Goal: Task Accomplishment & Management: Manage account settings

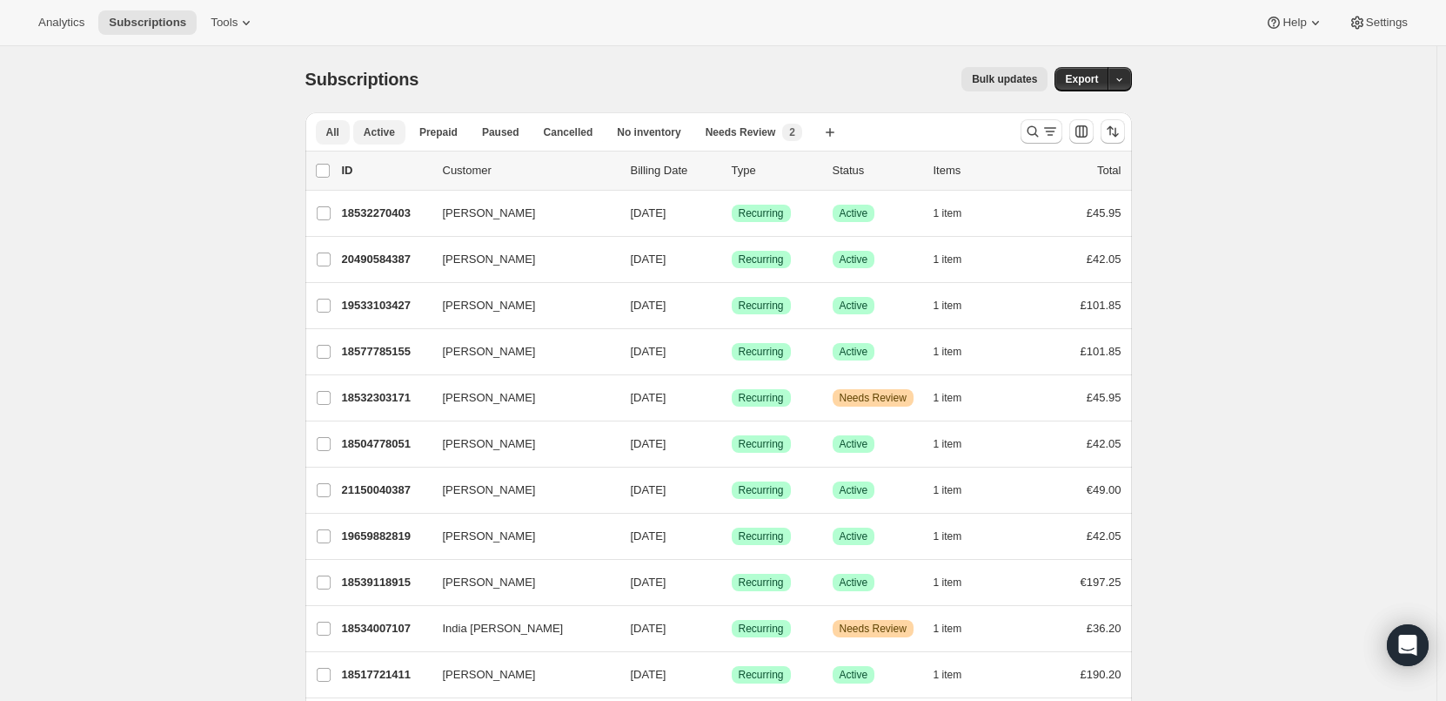
click at [379, 133] on span "Active" at bounding box center [379, 132] width 31 height 14
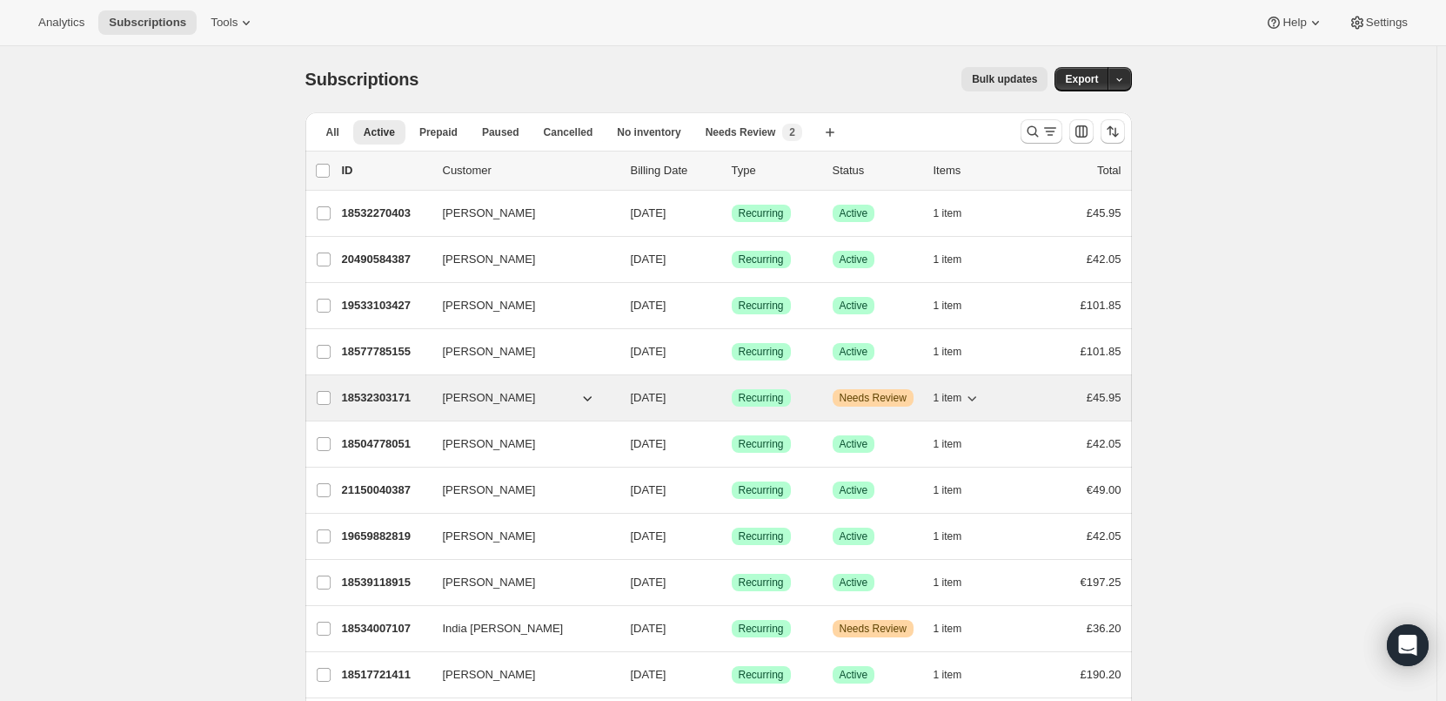
click at [892, 397] on span "Needs Review" at bounding box center [873, 398] width 67 height 14
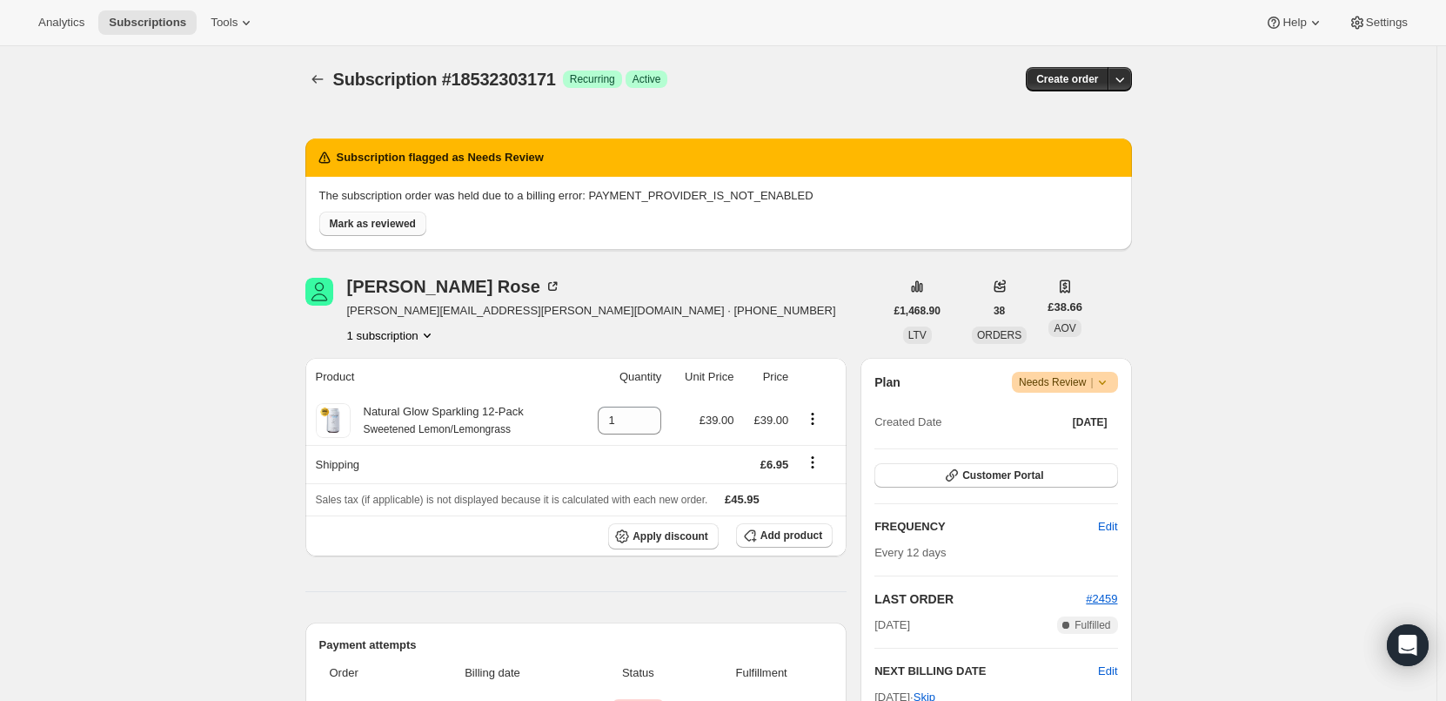
click at [358, 222] on span "Mark as reviewed" at bounding box center [373, 224] width 86 height 14
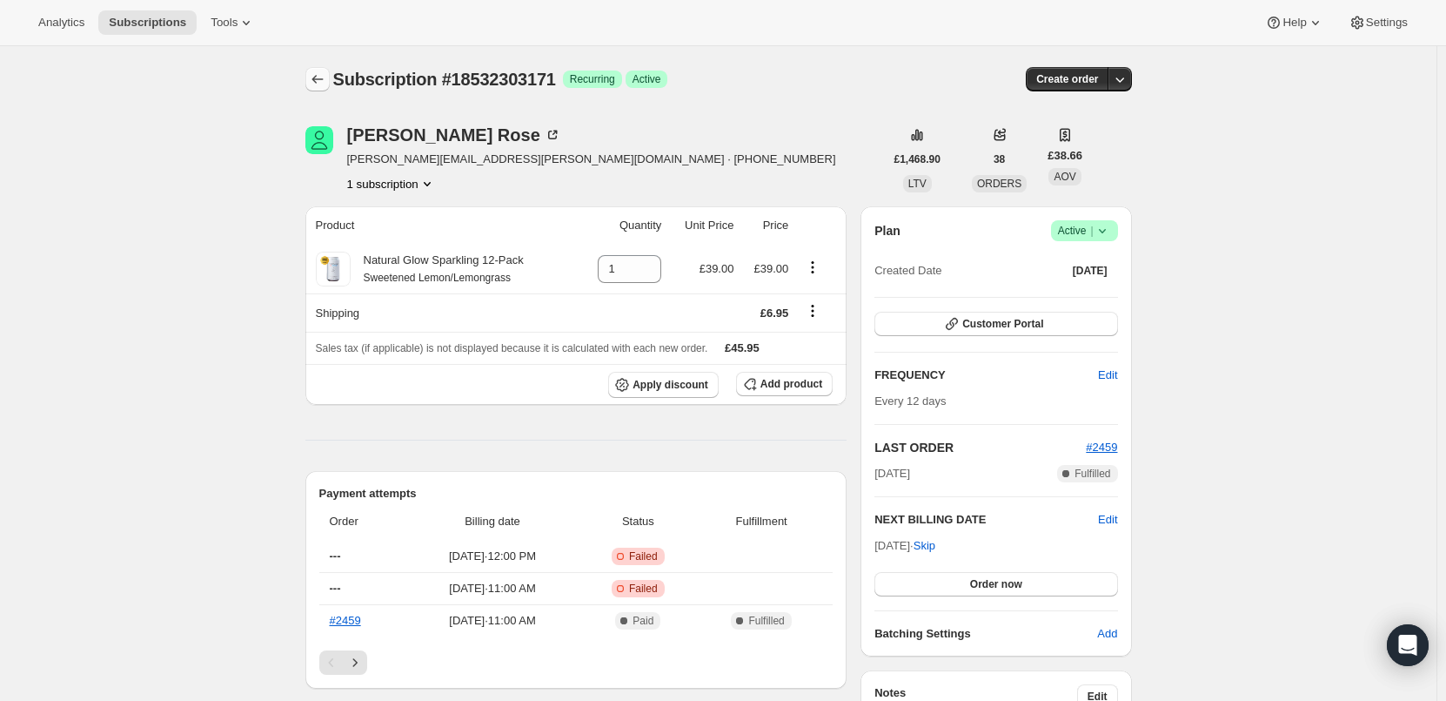
click at [316, 79] on icon "Subscriptions" at bounding box center [317, 78] width 17 height 17
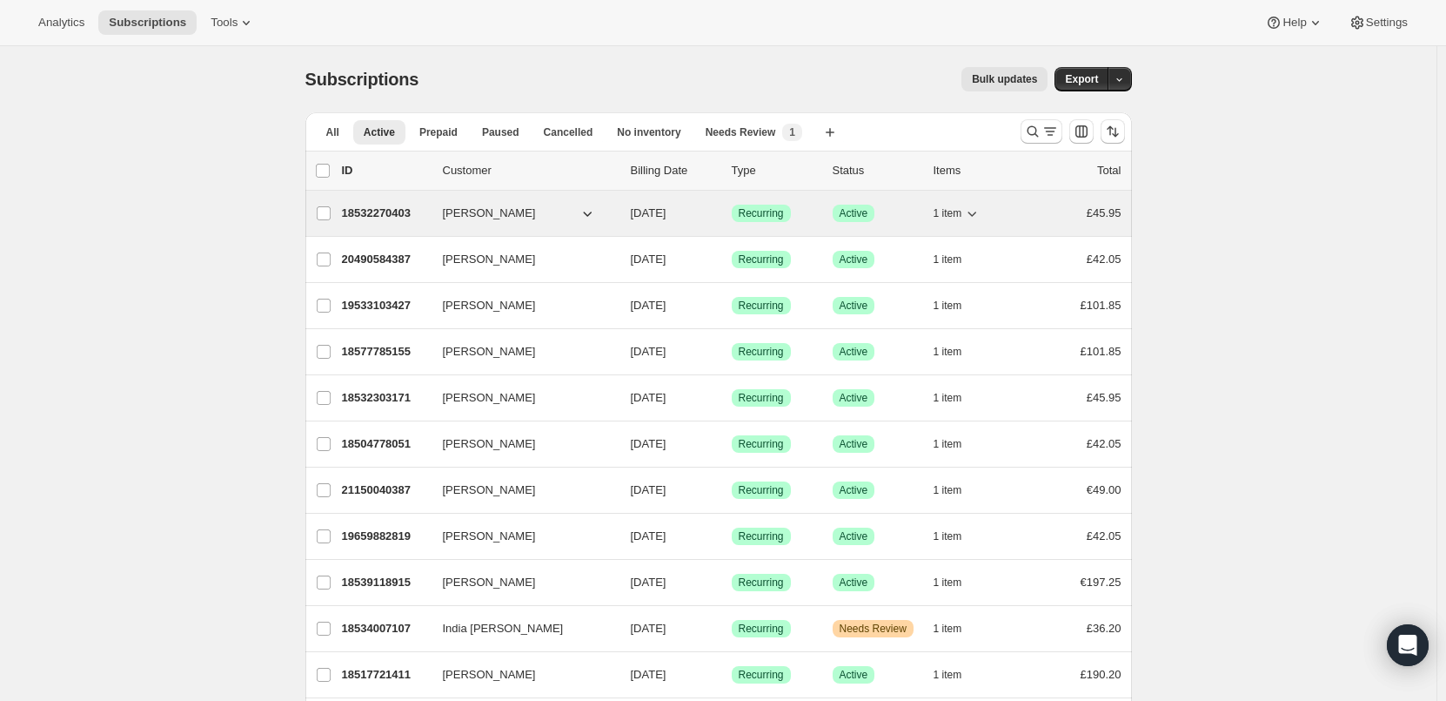
click at [541, 225] on div "18532270403 Joanne Carroll 09/15/2025 Success Recurring Success Active 1 item £…" at bounding box center [732, 213] width 780 height 24
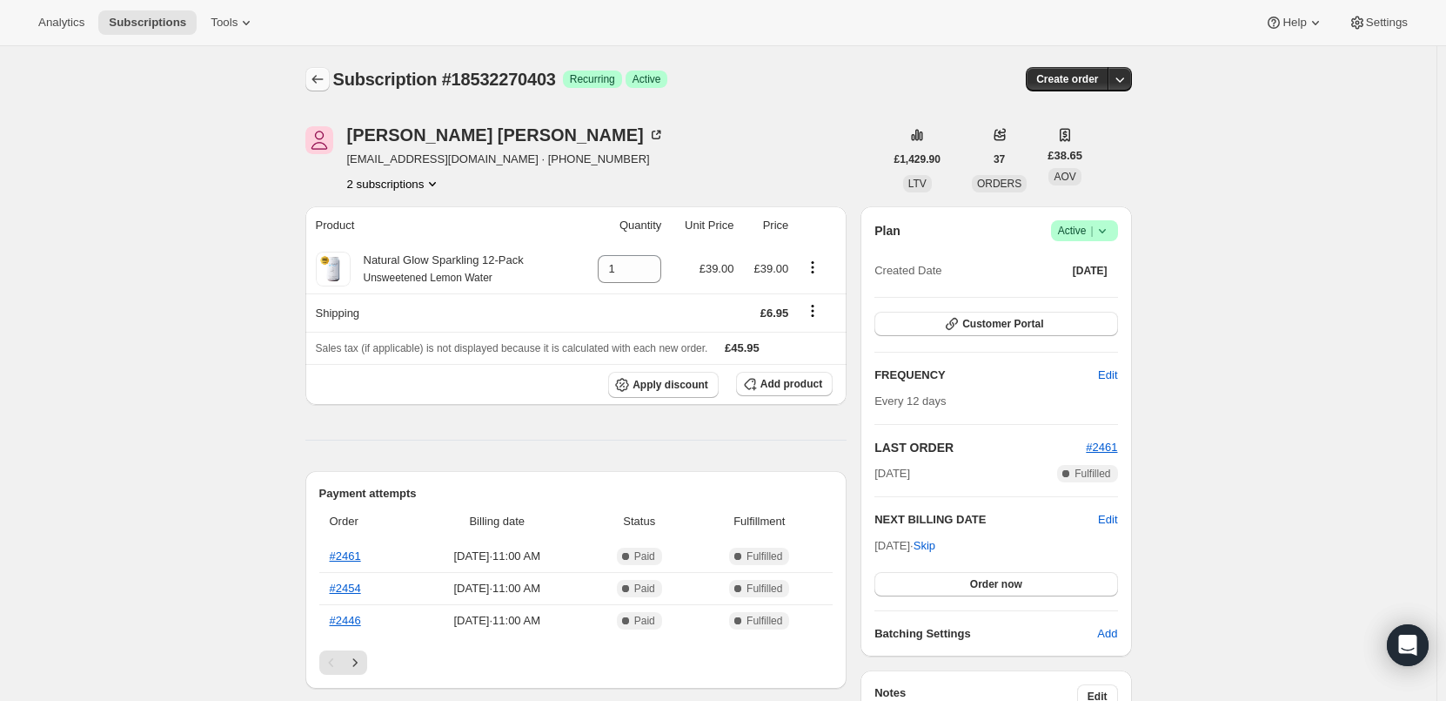
click at [325, 79] on icon "Subscriptions" at bounding box center [317, 78] width 17 height 17
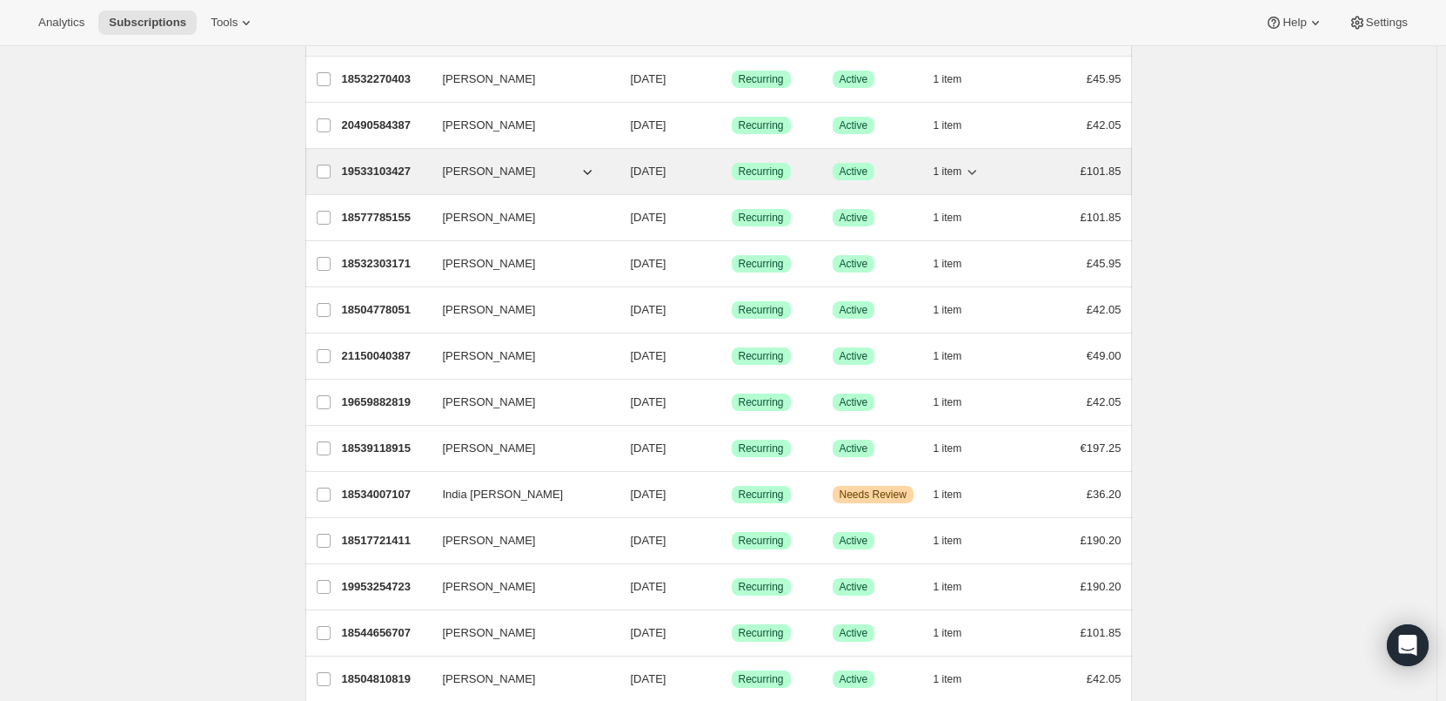
scroll to position [348, 0]
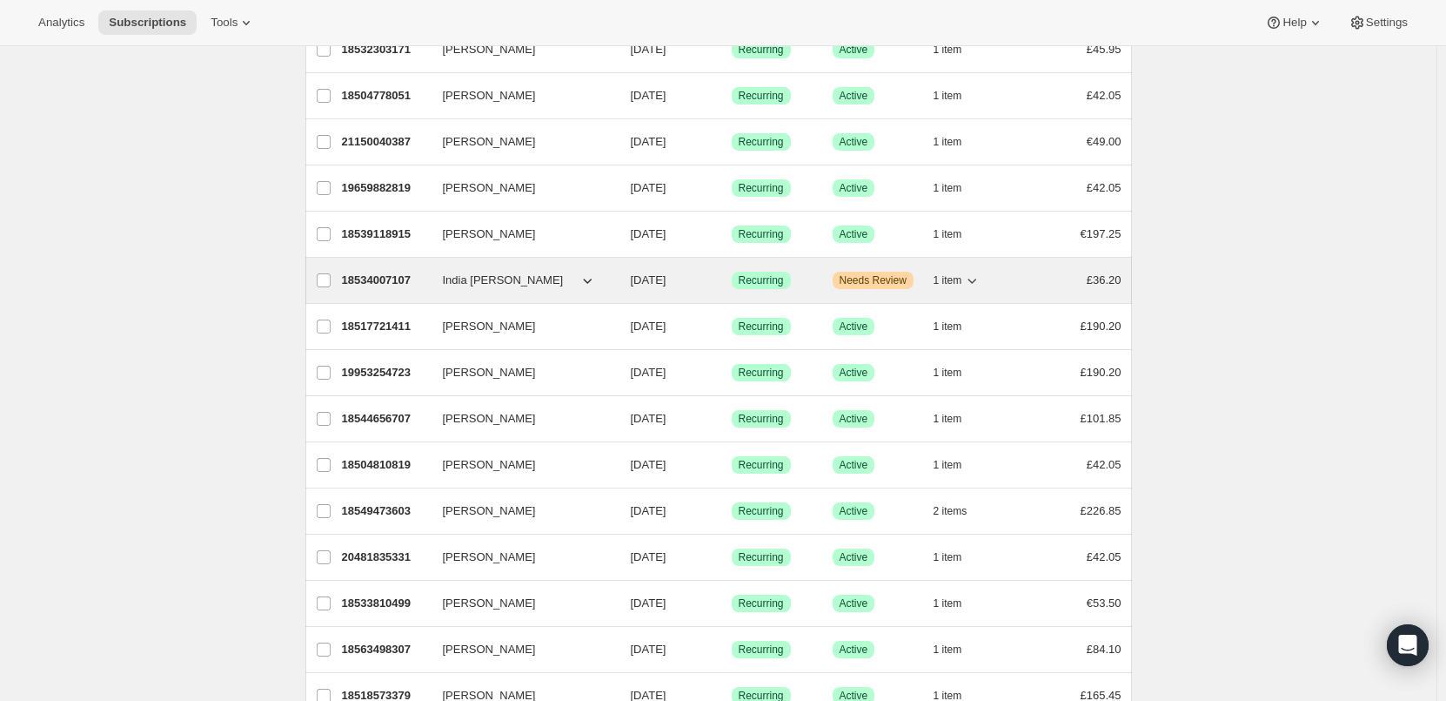
click at [554, 281] on button "India [PERSON_NAME]" at bounding box center [520, 280] width 174 height 28
click at [629, 276] on div "18534007107 India Manley 09/30/2025 Success Recurring Warning Needs Review 1 it…" at bounding box center [732, 280] width 780 height 24
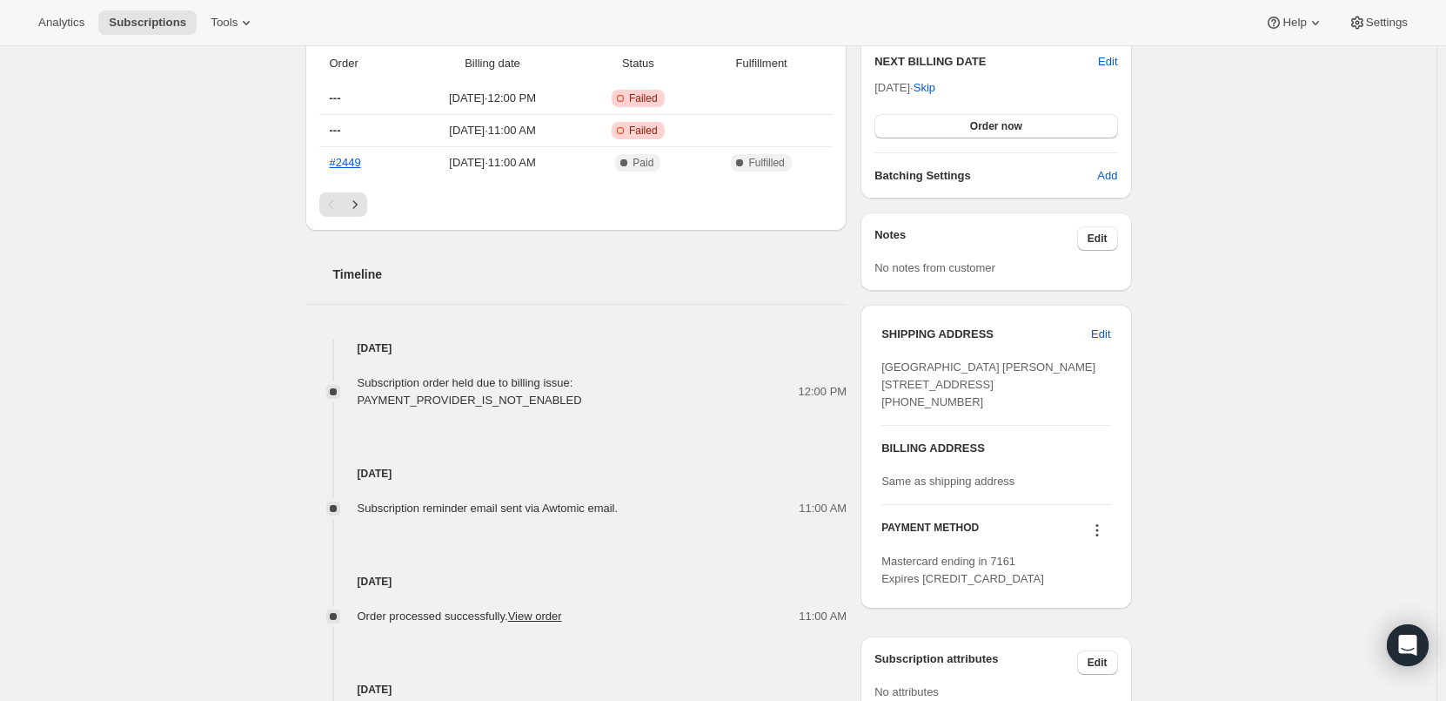
scroll to position [174, 0]
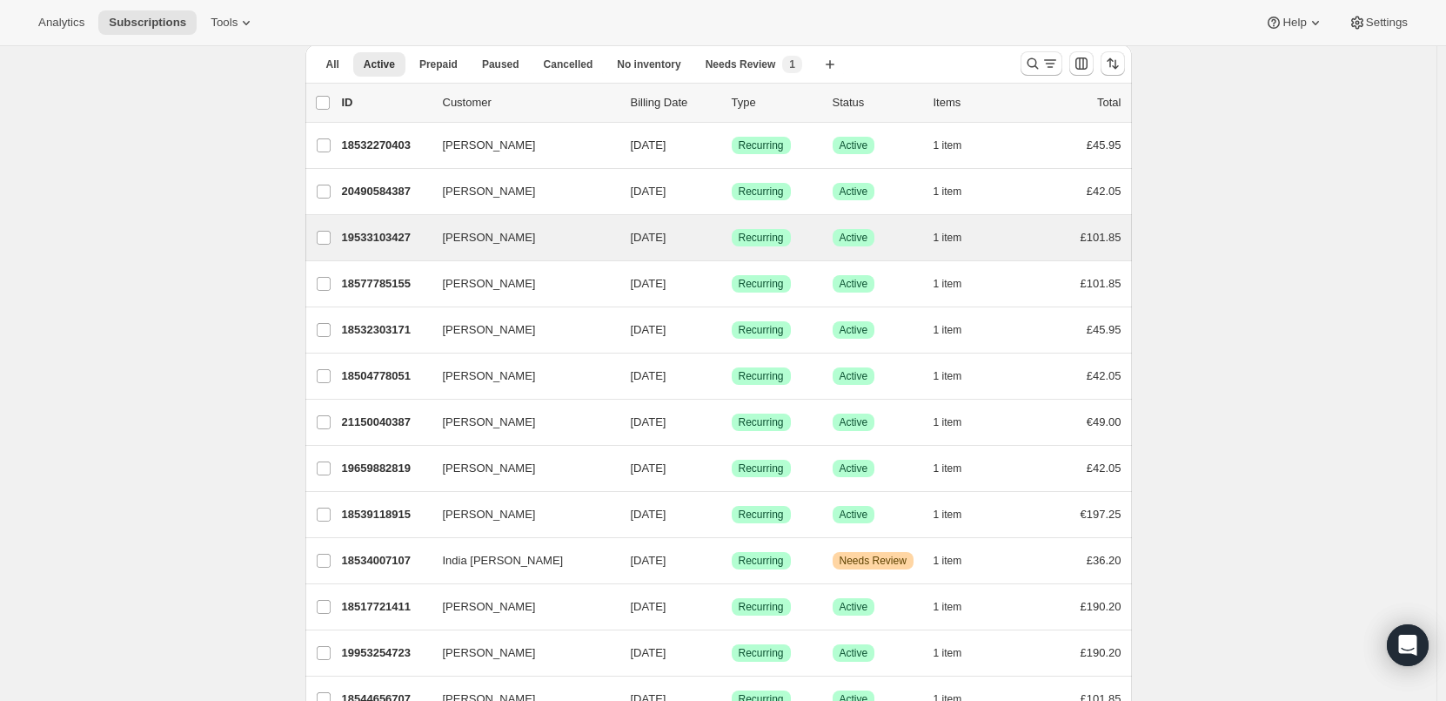
scroll to position [261, 0]
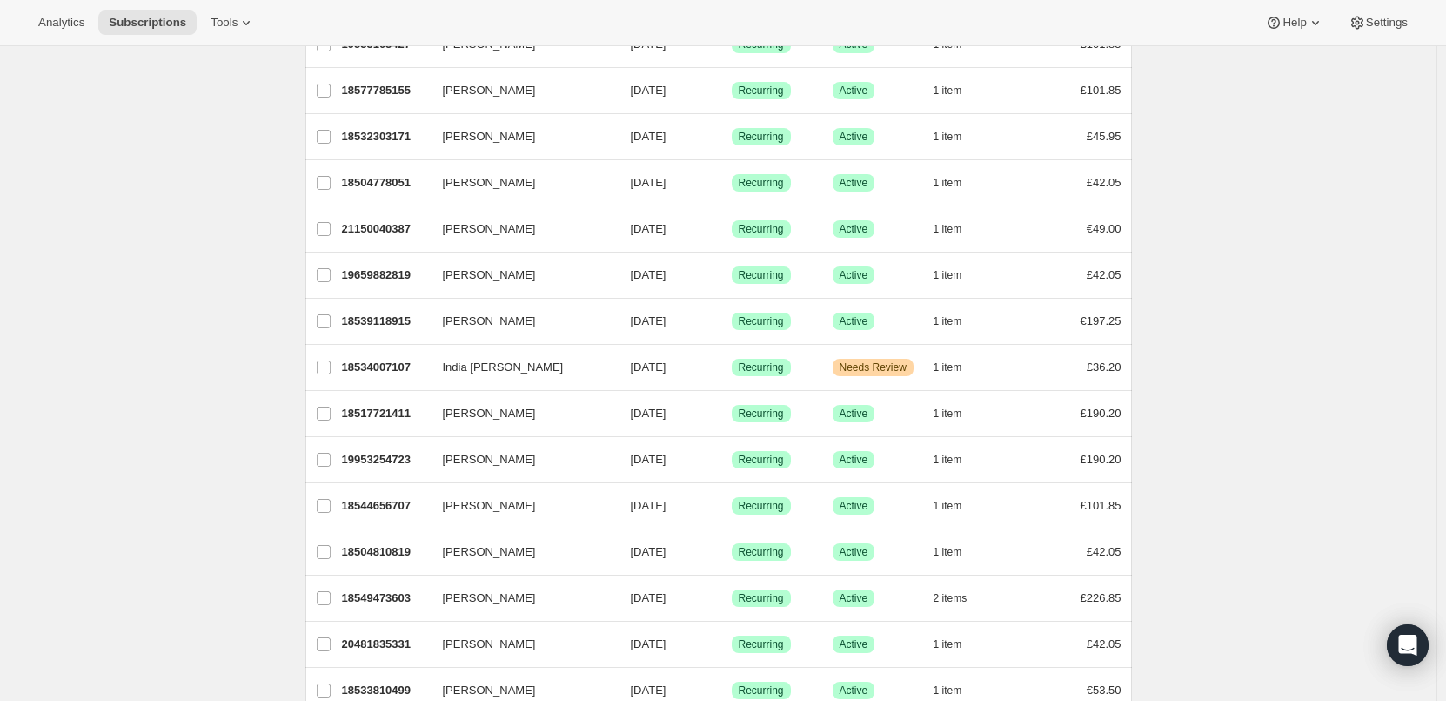
click at [198, 174] on div "Subscriptions. This page is ready Subscriptions Bulk updates More actions Bulk …" at bounding box center [718, 366] width 1437 height 1163
